Goal: Task Accomplishment & Management: Use online tool/utility

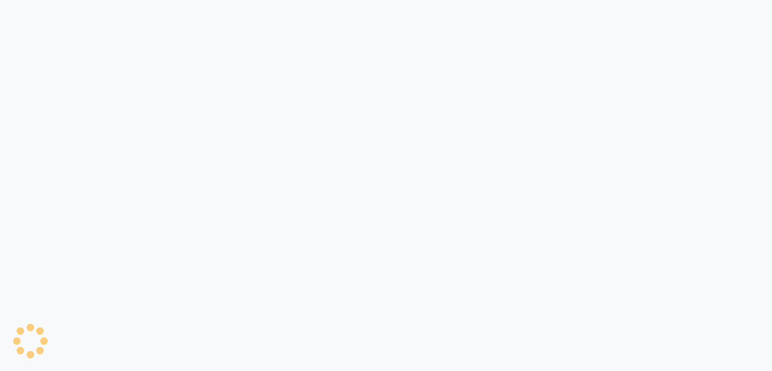
select select "8419"
select select "service"
